Goal: Information Seeking & Learning: Understand process/instructions

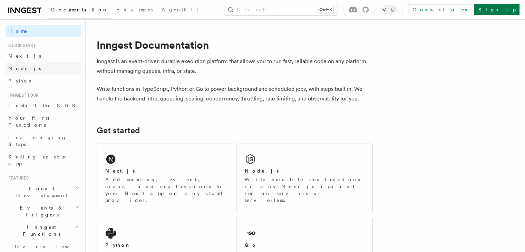
click at [37, 71] on link "Node.js" at bounding box center [44, 68] width 76 height 12
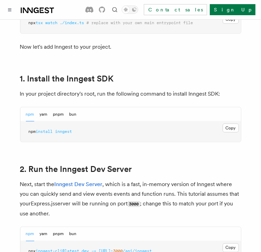
scroll to position [420, 0]
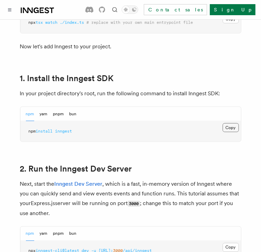
click at [223, 127] on button "Copy Copied" at bounding box center [230, 127] width 16 height 9
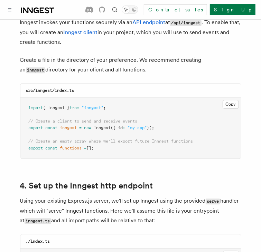
scroll to position [908, 0]
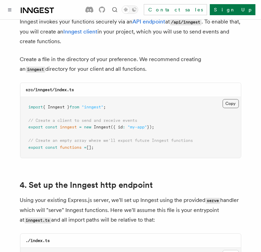
click at [238, 99] on button "Copy Copied" at bounding box center [230, 103] width 16 height 9
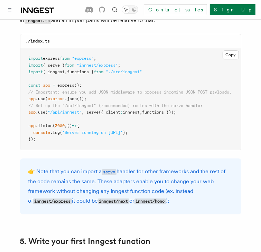
scroll to position [1108, 0]
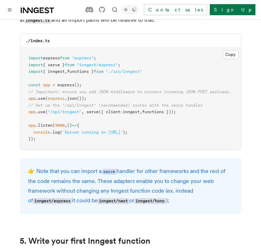
drag, startPoint x: 190, startPoint y: 105, endPoint x: 21, endPoint y: 106, distance: 168.5
click at [21, 106] on pre "import express from "express" ; import { serve } from "inngest/express" ; impor…" at bounding box center [130, 99] width 220 height 102
copy span "app .use ( "/api/inngest" , serve ({ client : inngest , functions }));"
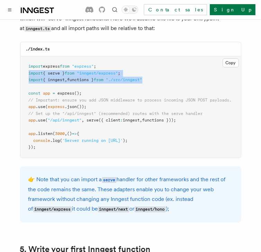
drag, startPoint x: 157, startPoint y: 71, endPoint x: 28, endPoint y: 66, distance: 129.0
click at [28, 66] on pre "import express from "express" ; import { serve } from "inngest/express" ; impor…" at bounding box center [130, 107] width 220 height 102
copy code "import { serve } from "inngest/express" ; import { inngest , functions } from "…"
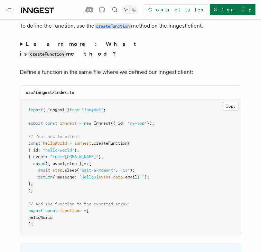
scroll to position [1417, 0]
